Goal: Information Seeking & Learning: Learn about a topic

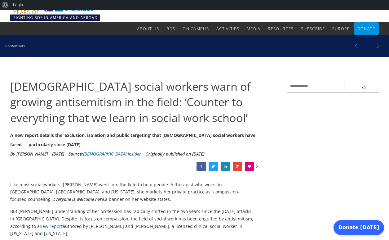
scroll to position [31, 0]
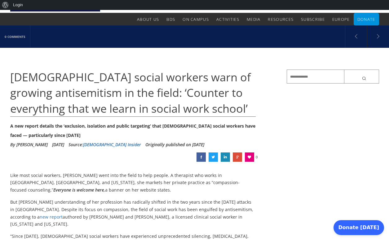
click at [105, 144] on link "Jewish Insider" at bounding box center [112, 144] width 58 height 6
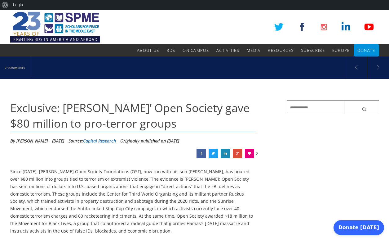
click at [112, 139] on link "Capital Research" at bounding box center [99, 141] width 33 height 6
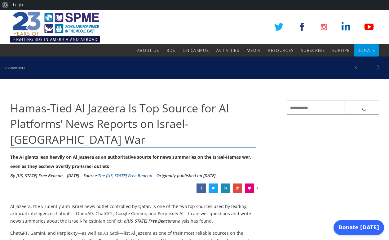
click at [141, 172] on link "The [US_STATE] Free Beacon" at bounding box center [125, 175] width 54 height 6
